Goal: Task Accomplishment & Management: Manage account settings

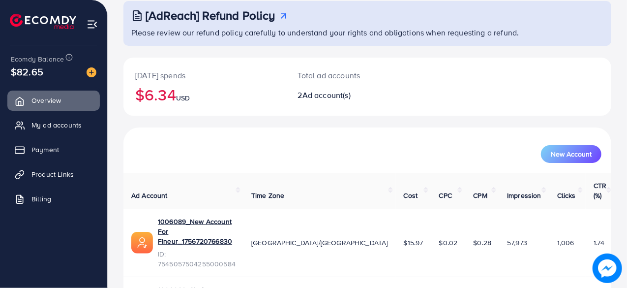
scroll to position [89, 0]
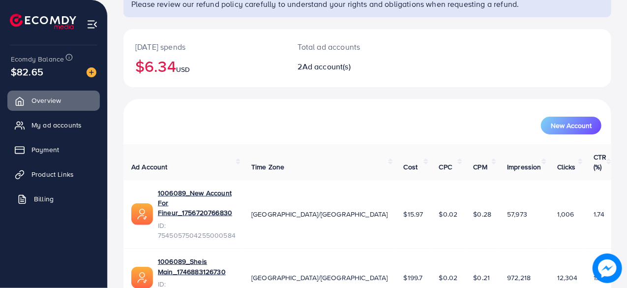
click at [33, 208] on link "Billing" at bounding box center [53, 199] width 92 height 20
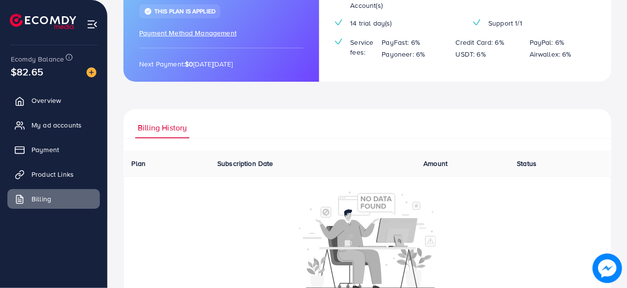
scroll to position [164, 0]
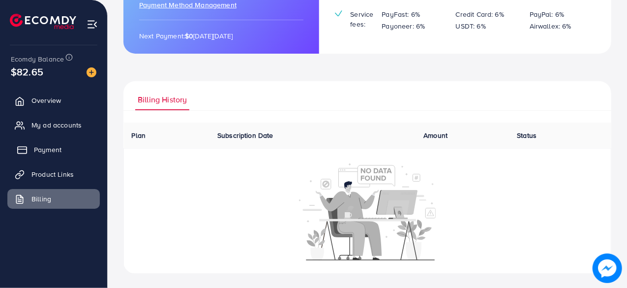
click at [46, 150] on span "Payment" at bounding box center [48, 150] width 28 height 10
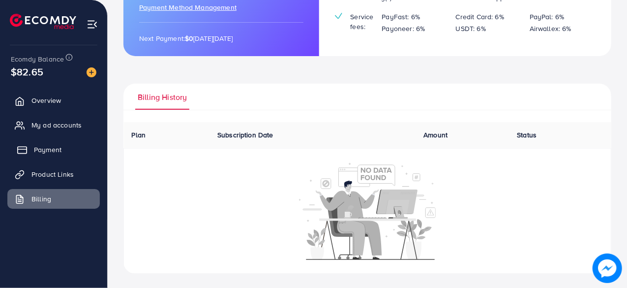
click at [71, 150] on link "Payment" at bounding box center [53, 150] width 92 height 20
click at [41, 149] on span "Payment" at bounding box center [48, 150] width 28 height 10
click at [55, 127] on span "My ad accounts" at bounding box center [59, 125] width 50 height 10
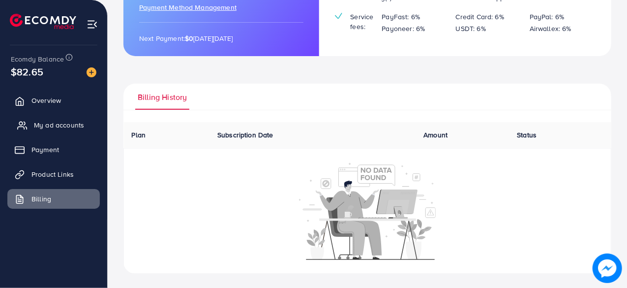
click at [55, 127] on span "My ad accounts" at bounding box center [59, 125] width 50 height 10
click at [49, 141] on ul "Overview My ad accounts Payment Product Links Billing" at bounding box center [53, 153] width 107 height 132
click at [48, 141] on link "Payment" at bounding box center [53, 150] width 92 height 20
click at [46, 156] on link "Payment" at bounding box center [53, 150] width 92 height 20
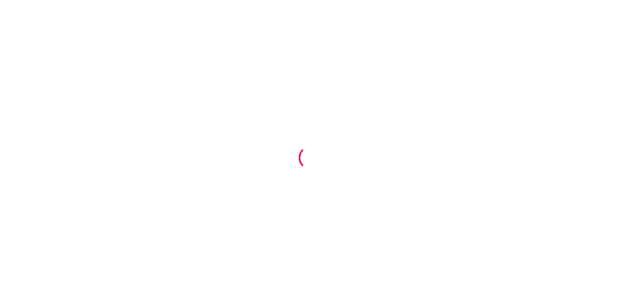
click at [207, 134] on div at bounding box center [314, 144] width 629 height 288
